Goal: Information Seeking & Learning: Compare options

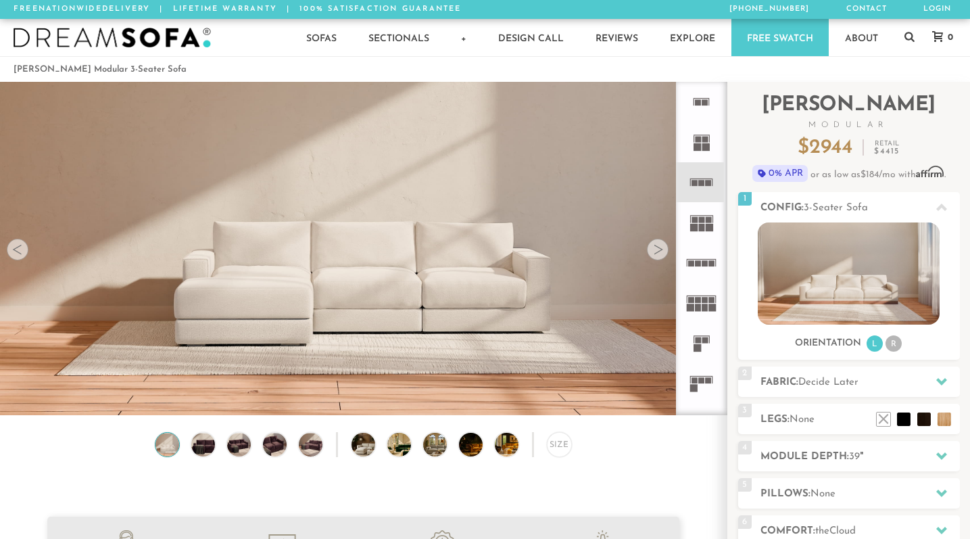
click at [702, 300] on icon at bounding box center [701, 303] width 40 height 40
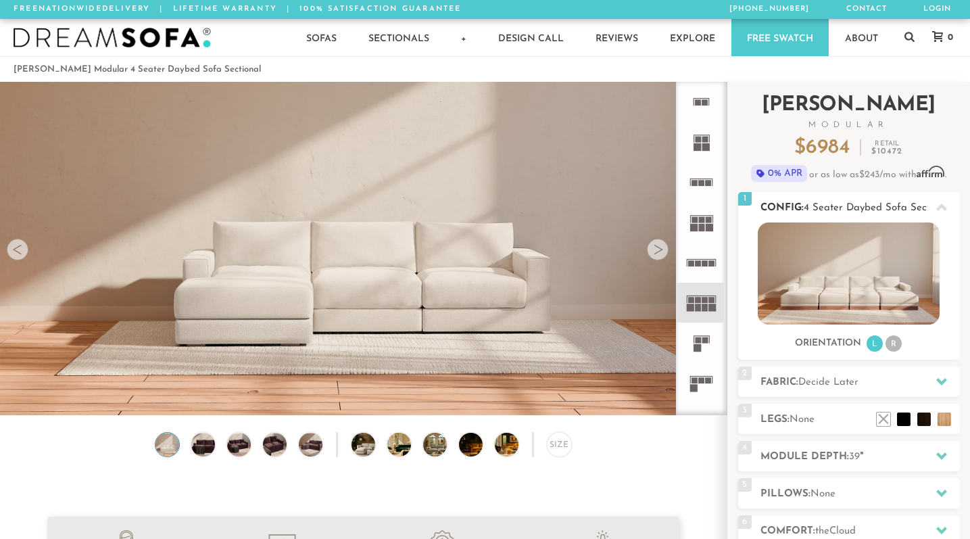
click at [819, 282] on img at bounding box center [849, 273] width 182 height 102
click at [825, 281] on img at bounding box center [849, 273] width 182 height 102
click at [211, 456] on img at bounding box center [203, 445] width 28 height 24
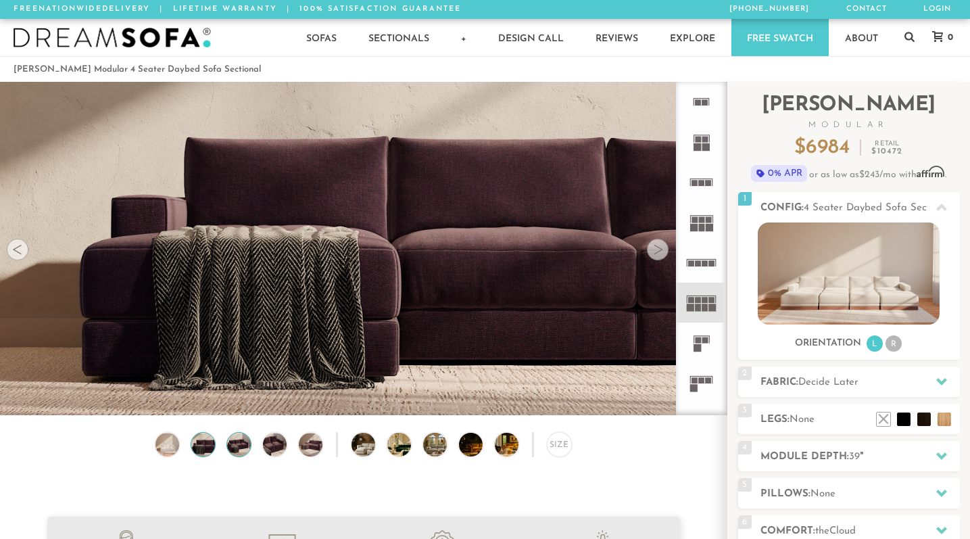
click at [245, 456] on img at bounding box center [239, 445] width 28 height 24
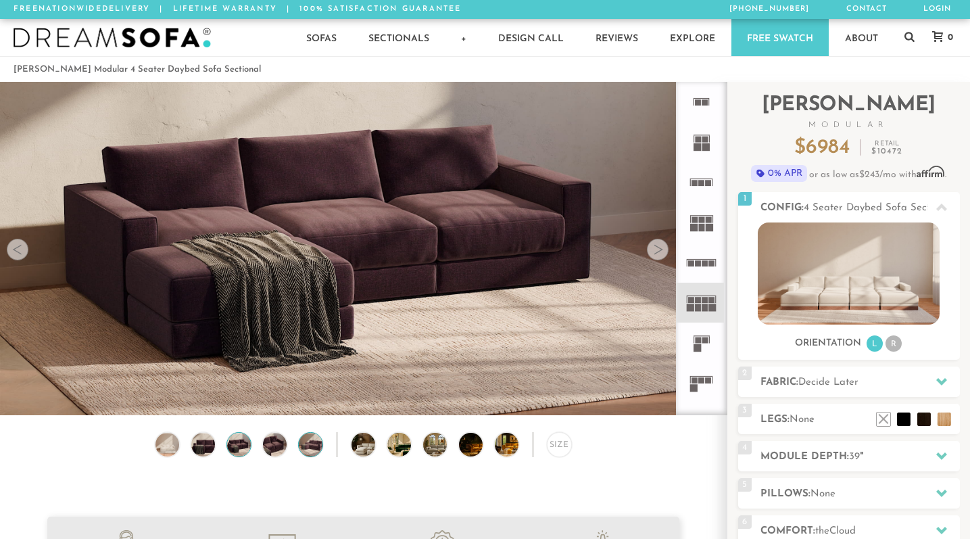
click at [300, 456] on img at bounding box center [311, 445] width 28 height 24
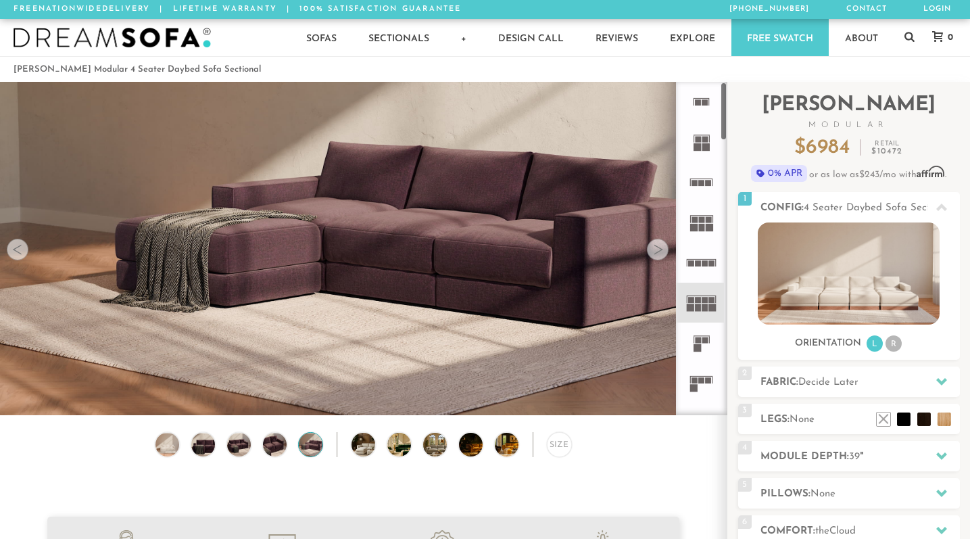
click at [696, 207] on icon at bounding box center [701, 222] width 40 height 40
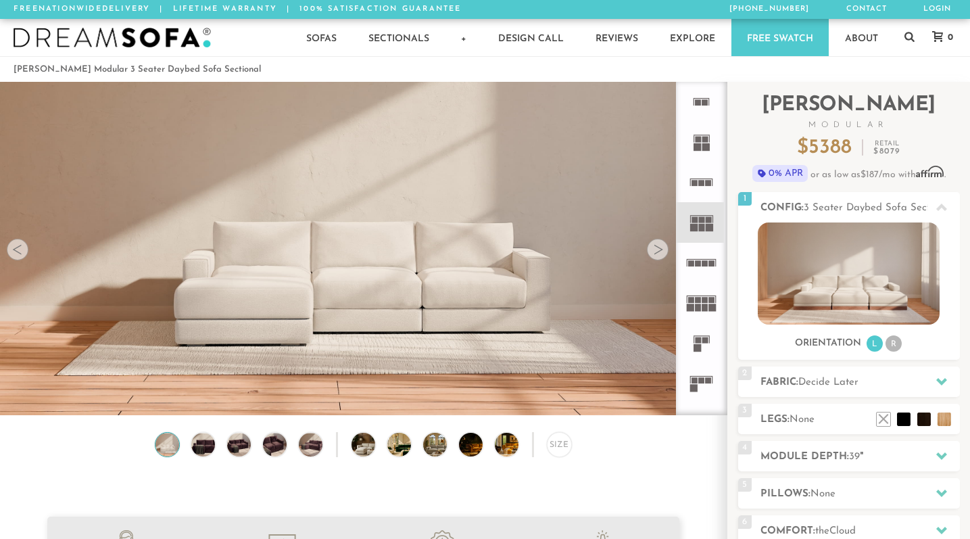
click at [700, 178] on icon at bounding box center [701, 182] width 40 height 40
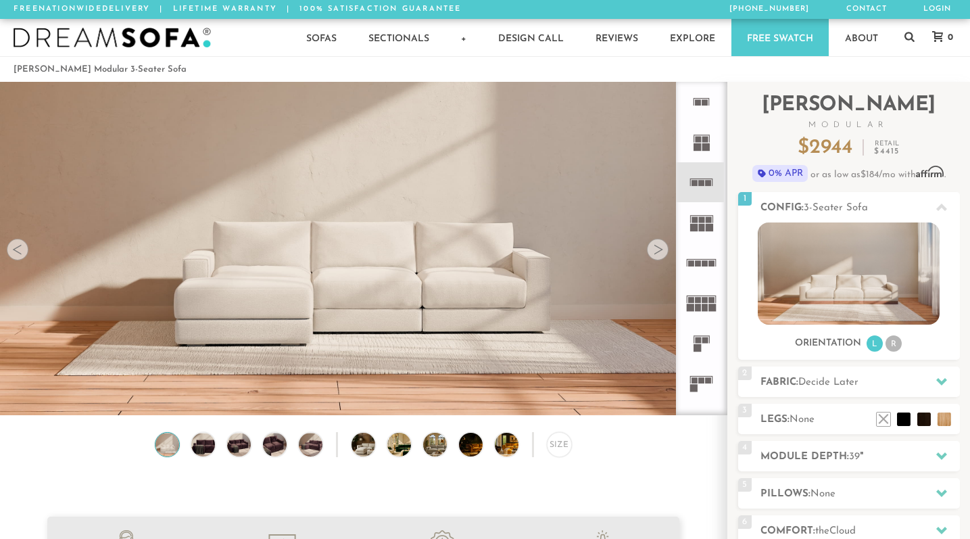
click at [703, 129] on icon at bounding box center [701, 142] width 40 height 40
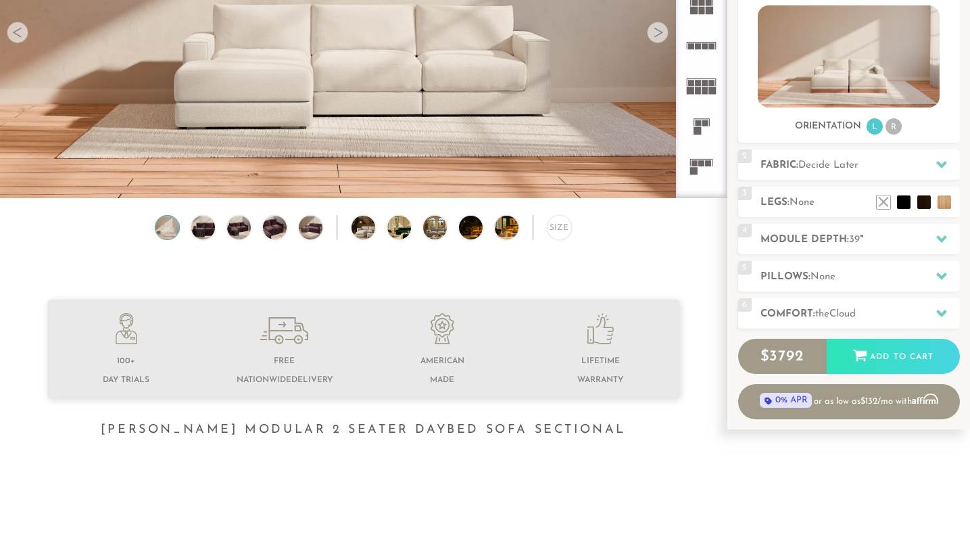
scroll to position [218, 0]
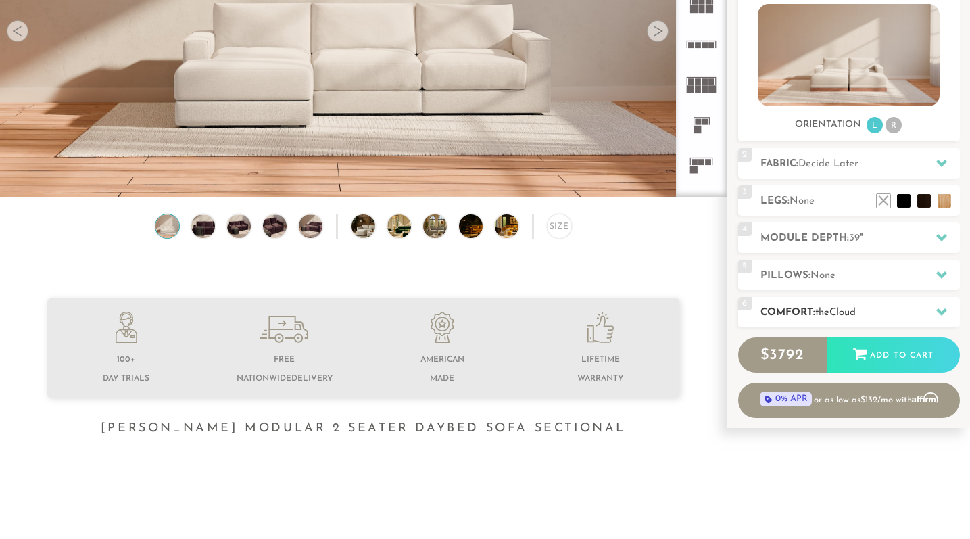
click at [799, 314] on h2 "Comfort: the Cloud" at bounding box center [859, 313] width 199 height 16
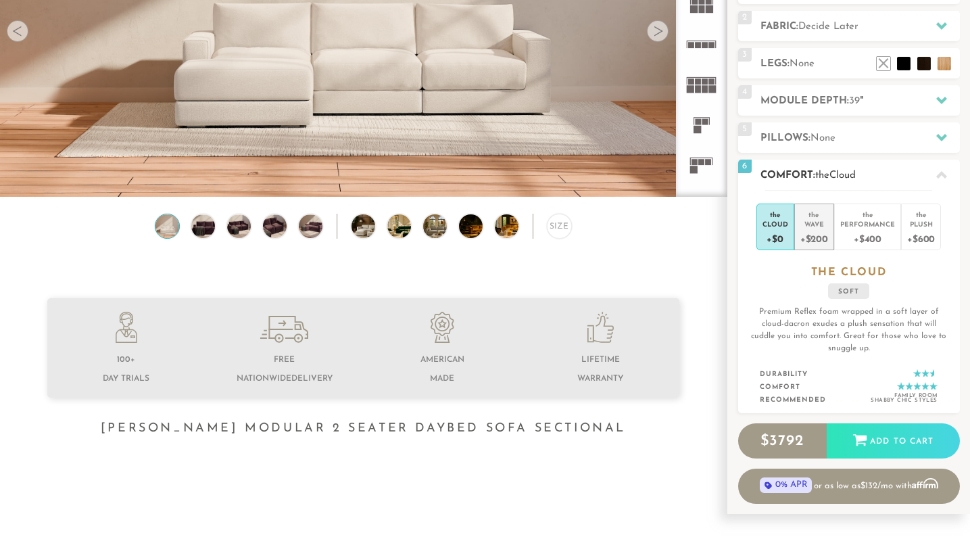
click at [819, 227] on div "Wave" at bounding box center [814, 223] width 28 height 9
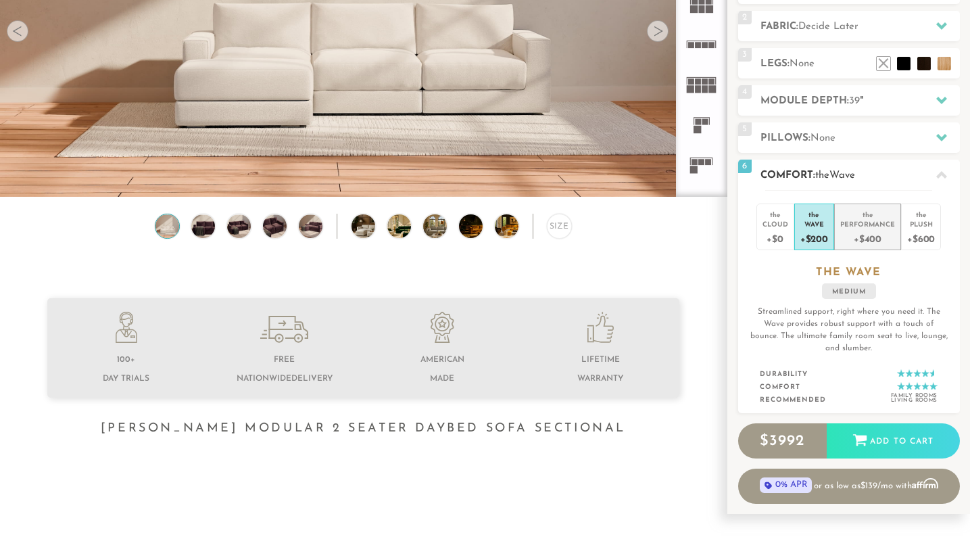
click at [850, 233] on div "+$400" at bounding box center [867, 238] width 55 height 20
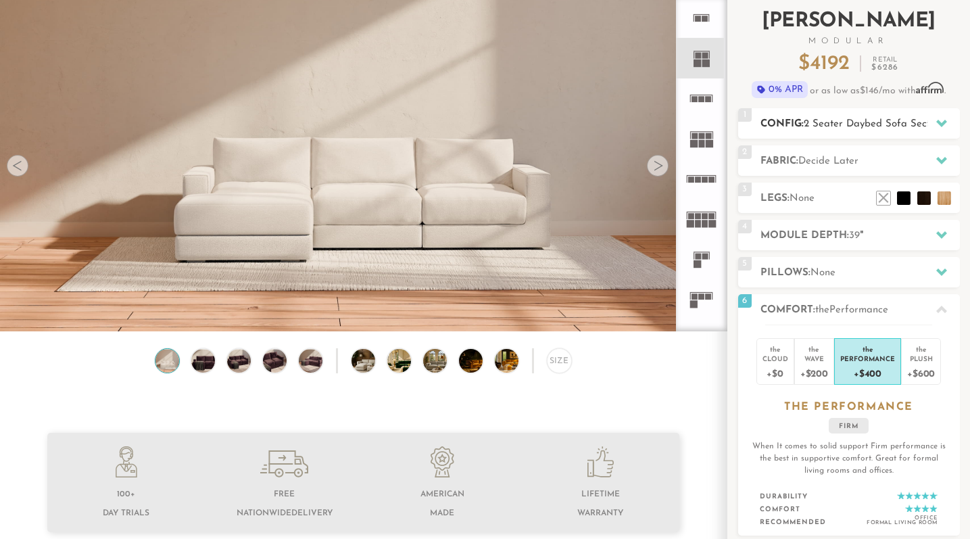
scroll to position [82, 0]
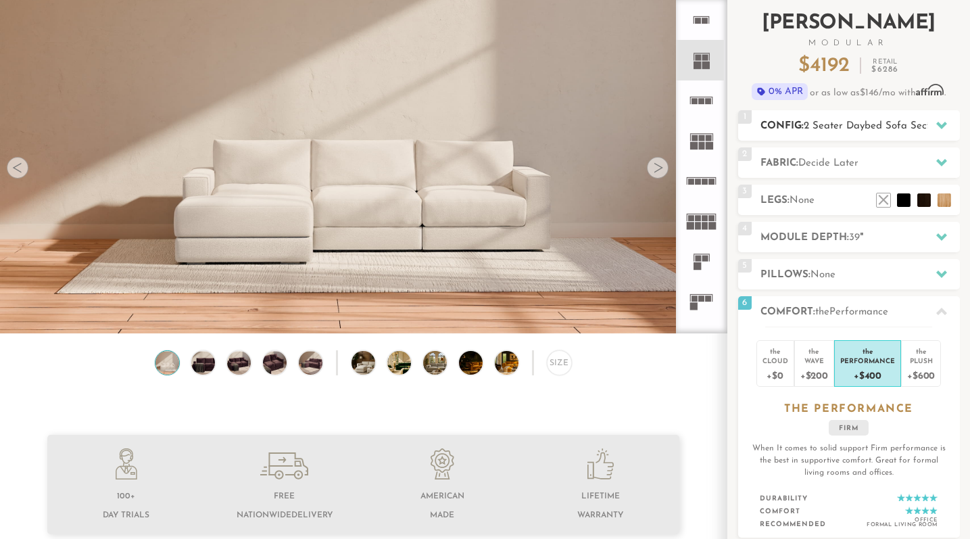
click at [850, 118] on h2 "Config: 2 Seater Daybed Sofa Sectional" at bounding box center [859, 126] width 199 height 16
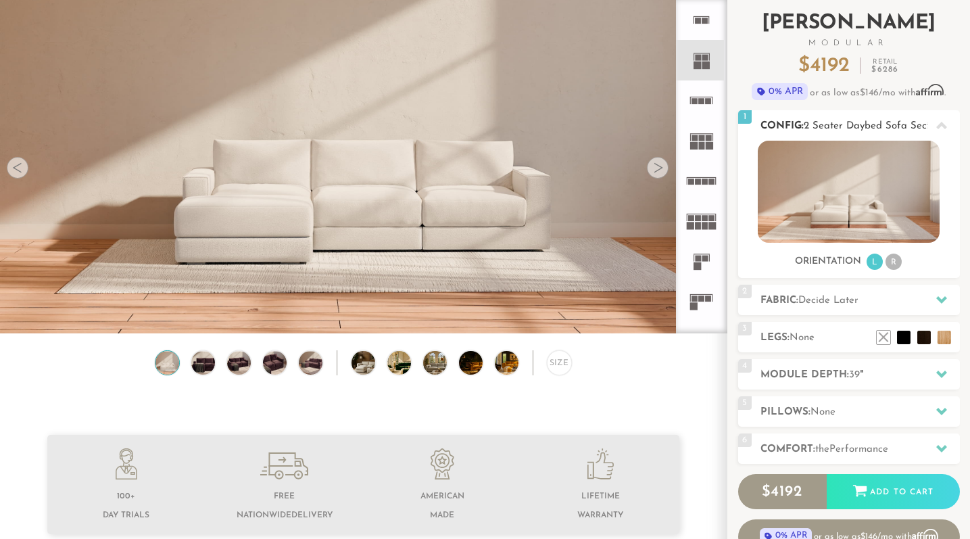
click at [841, 122] on span "2 Seater Daybed Sofa Sectional" at bounding box center [878, 126] width 149 height 10
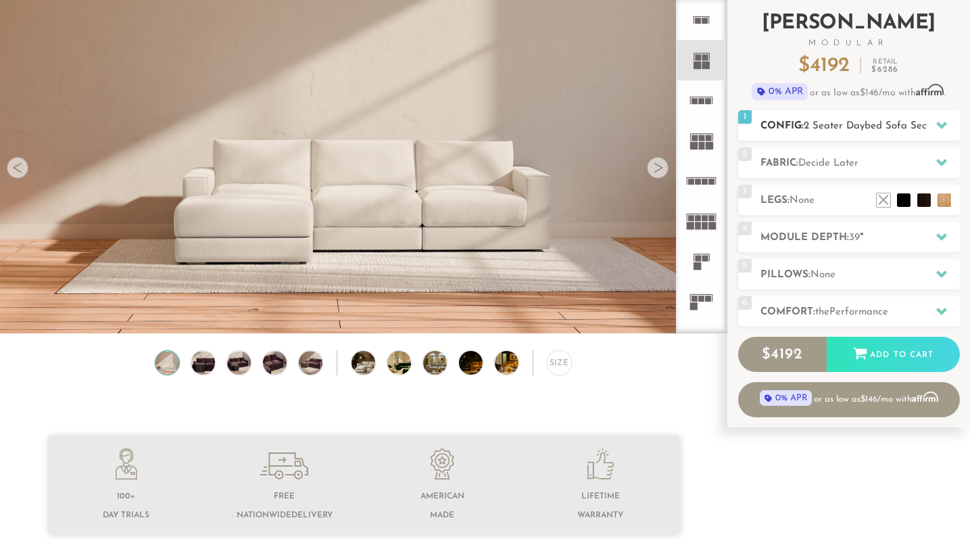
click at [841, 122] on span "2 Seater Daybed Sofa Sectional" at bounding box center [878, 126] width 149 height 10
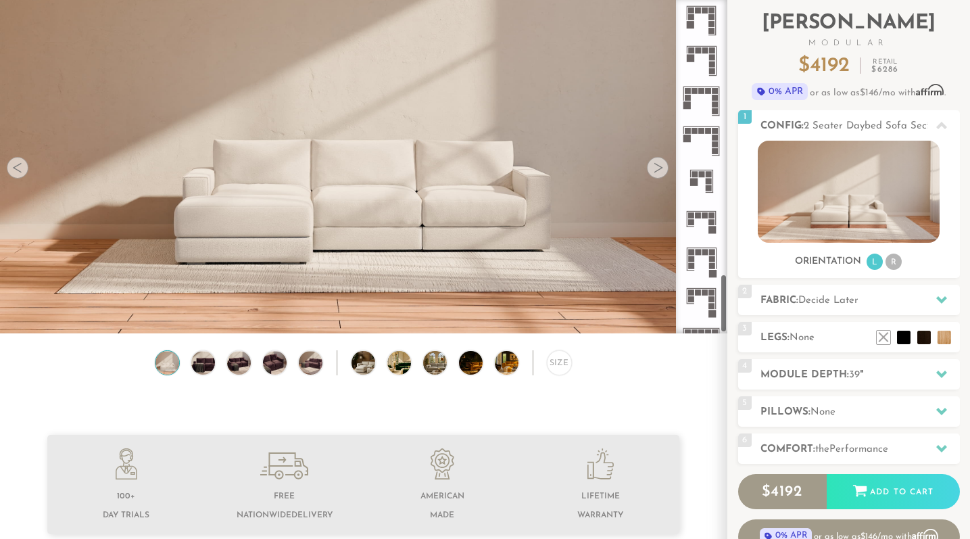
scroll to position [1589, 0]
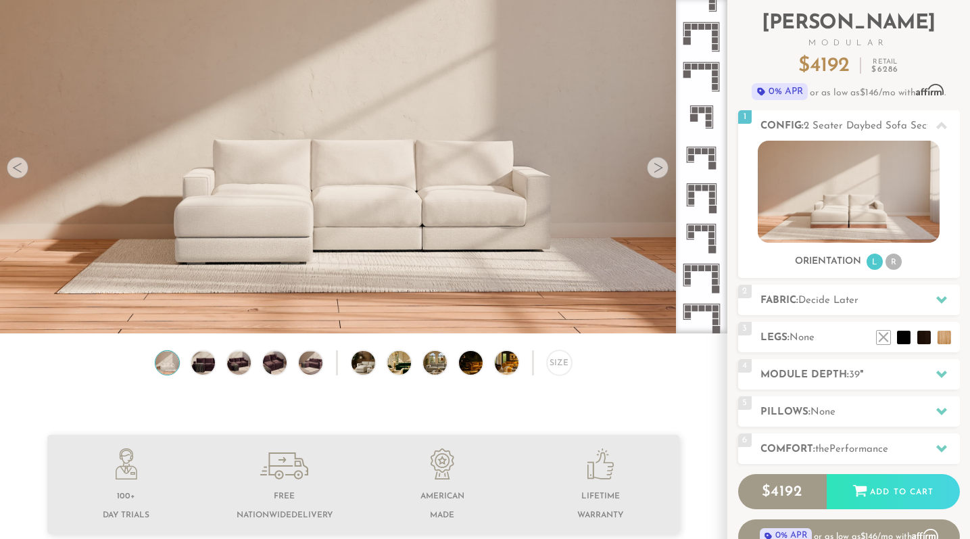
click at [700, 269] on rect at bounding box center [702, 268] width 6 height 6
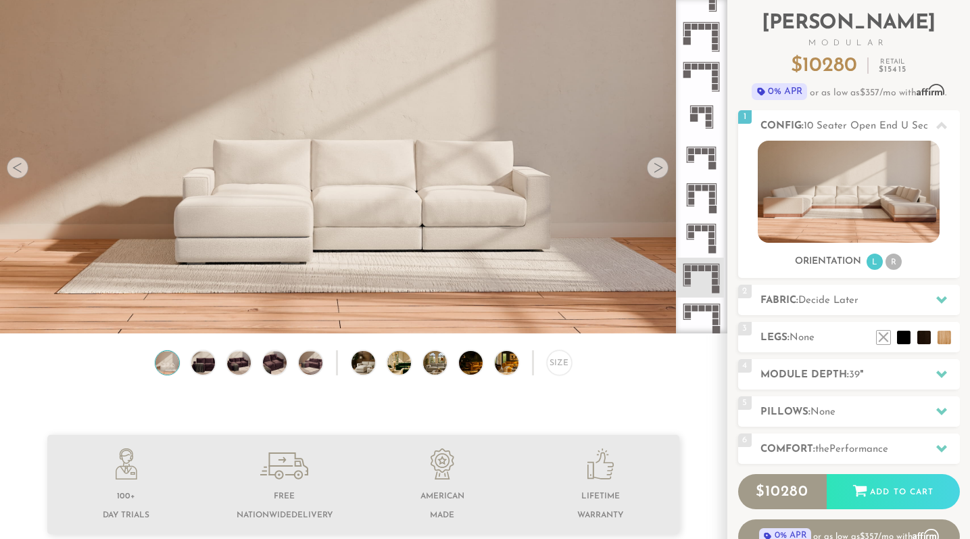
click at [698, 158] on icon at bounding box center [701, 157] width 40 height 40
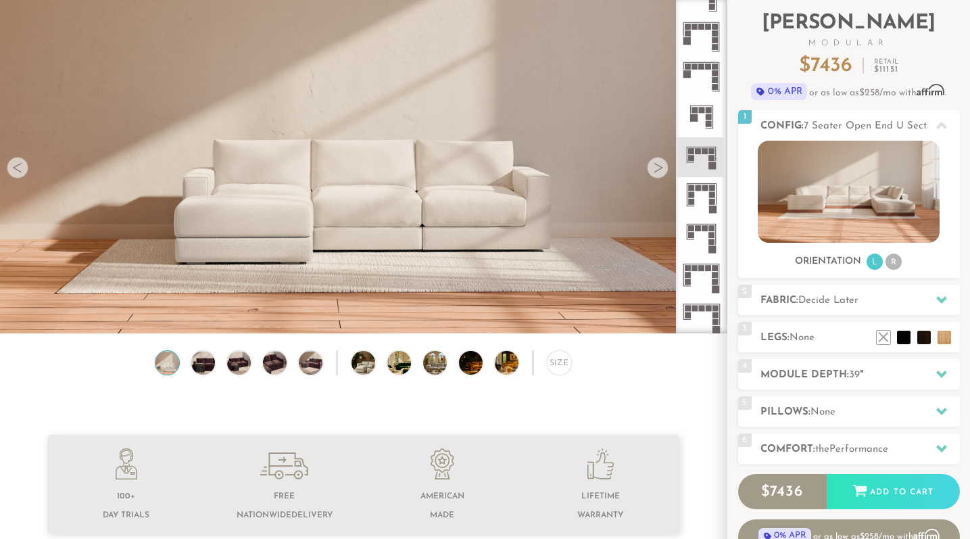
click at [700, 85] on icon at bounding box center [701, 77] width 40 height 40
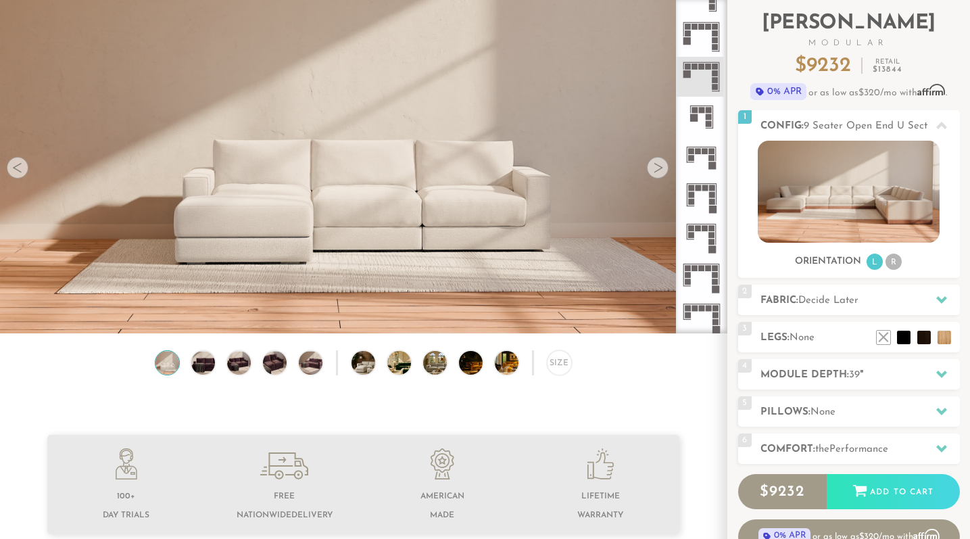
click at [697, 35] on icon at bounding box center [701, 37] width 40 height 40
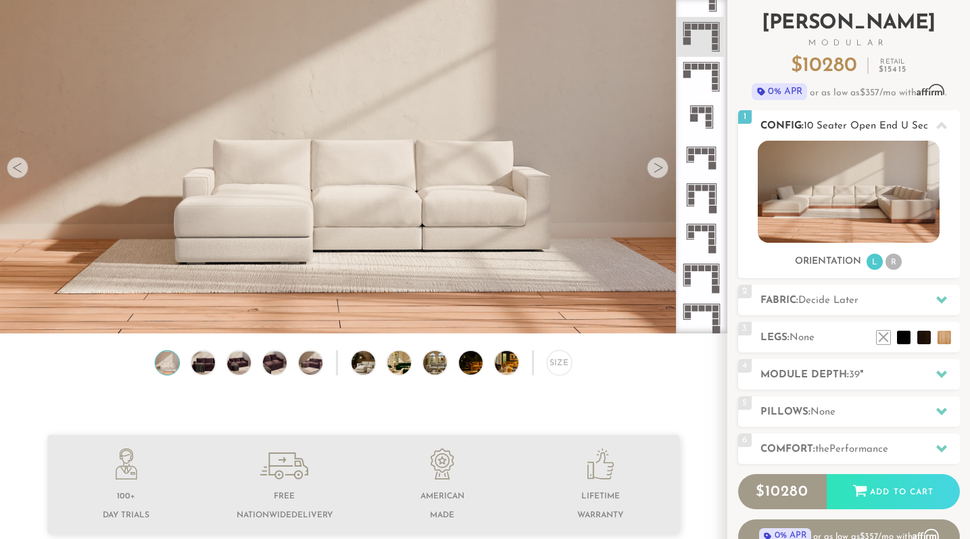
click at [835, 198] on img at bounding box center [849, 192] width 182 height 102
click at [295, 372] on div "Size" at bounding box center [363, 366] width 727 height 32
click at [305, 372] on img at bounding box center [311, 363] width 28 height 24
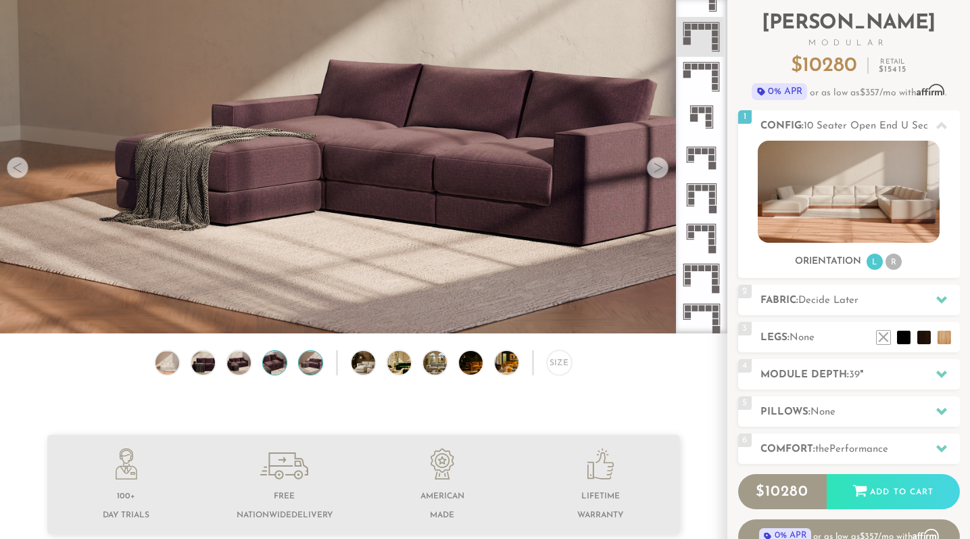
click at [280, 369] on img at bounding box center [275, 363] width 28 height 24
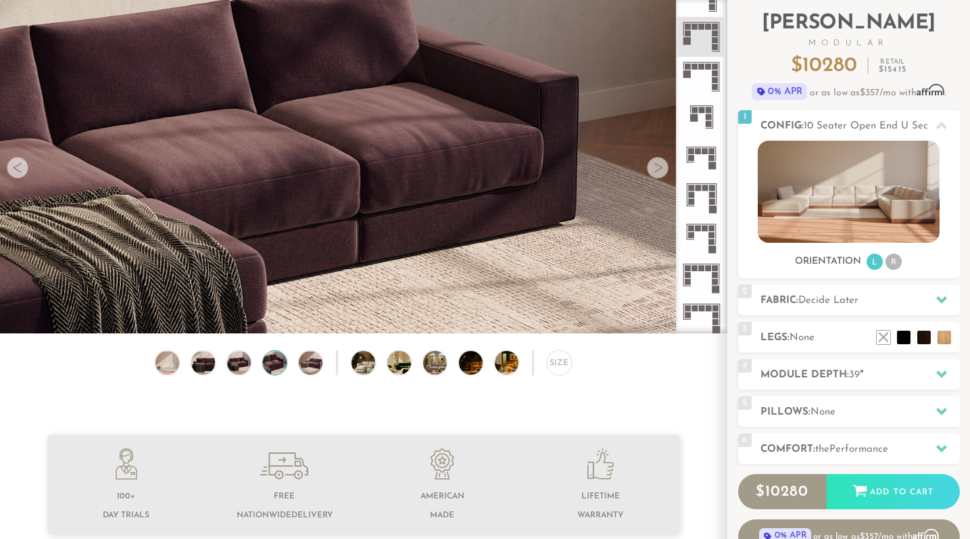
click at [405, 368] on img at bounding box center [408, 363] width 42 height 24
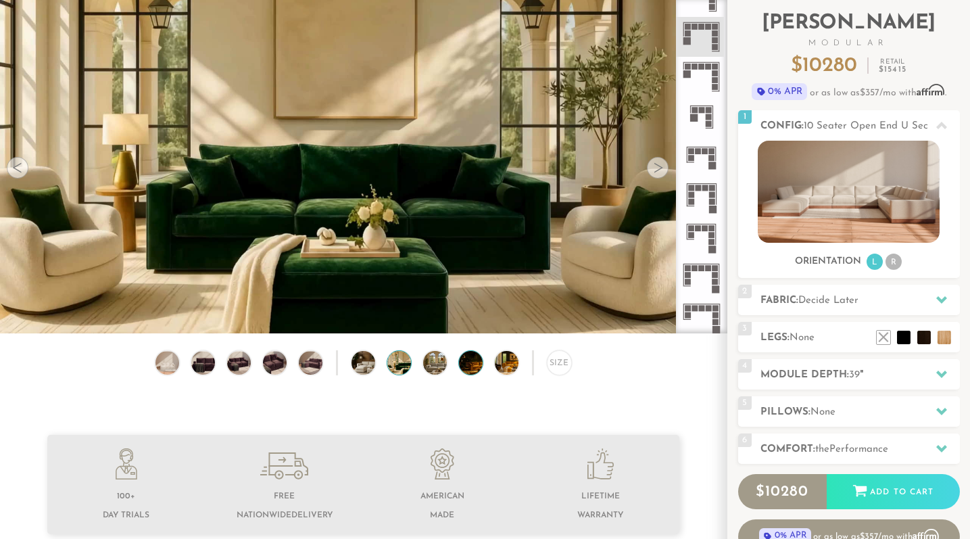
click at [472, 365] on img at bounding box center [480, 363] width 42 height 24
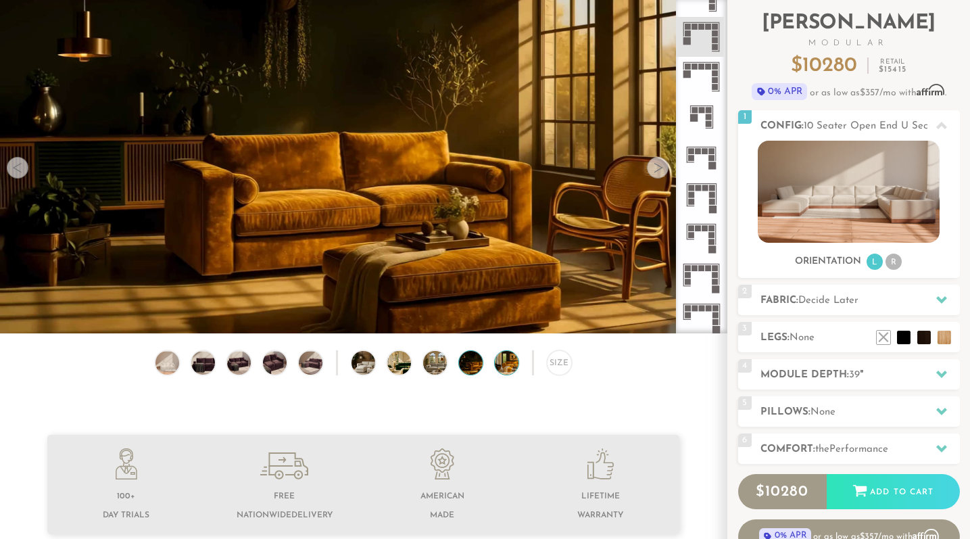
click at [502, 370] on img at bounding box center [516, 363] width 42 height 24
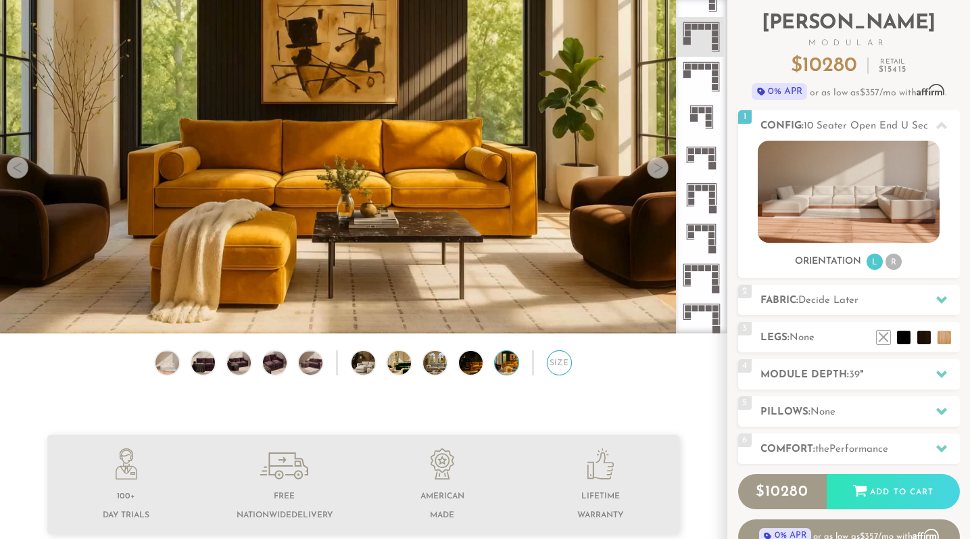
click at [560, 366] on div "Size" at bounding box center [559, 362] width 25 height 25
